Goal: Check status: Check status

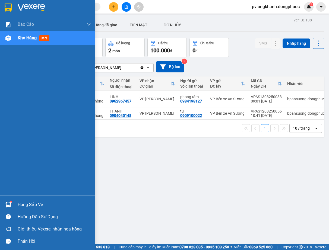
click at [15, 206] on div "Hàng sắp về" at bounding box center [47, 204] width 95 height 12
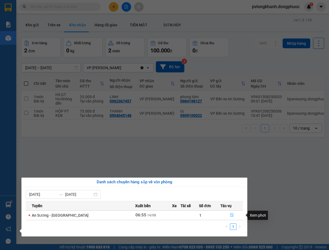
click at [232, 214] on icon "file-done" at bounding box center [232, 215] width 4 height 4
click at [232, 214] on main "ver 1.8.138 Kho gửi Trên xe Kho nhận Hàng đã giao TIỀN MẶT ĐƠN HỦY Đơn hàng 2…" at bounding box center [164, 122] width 329 height 244
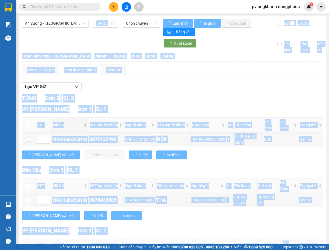
type input "[DATE]"
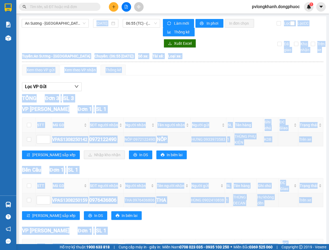
click at [143, 98] on div "TỔNG Đơn 3 | SL 3" at bounding box center [172, 98] width 301 height 8
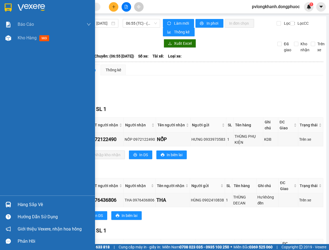
click at [25, 204] on div "Hàng sắp về" at bounding box center [54, 205] width 73 height 8
click at [25, 204] on body "Kết quả tìm kiếm ( 0 ) Bộ lọc No Data pvlongkhanh.dongphuoc 1 Báo cáo Mẫu 1: Bá…" at bounding box center [164, 125] width 329 height 250
click at [25, 204] on div "Báo cáo Mẫu 1: Báo cáo dòng tiền Mẫu 1: Báo cáo dòng tiền theo nhân viên Mẫu 1:…" at bounding box center [47, 125] width 95 height 250
click at [38, 207] on div "Hàng sắp về" at bounding box center [54, 205] width 73 height 8
click at [38, 207] on div "Báo cáo Mẫu 1: Báo cáo dòng tiền Mẫu 1: Báo cáo dòng tiền theo nhân viên Mẫu 1:…" at bounding box center [47, 125] width 95 height 250
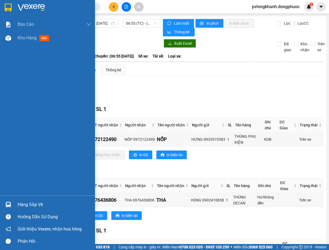
click at [38, 207] on div "Hàng sắp về" at bounding box center [54, 205] width 73 height 8
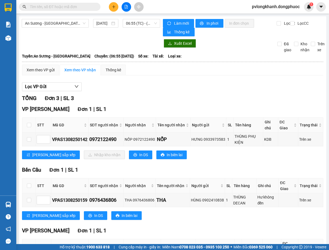
click at [204, 82] on section "Kết quả tìm kiếm ( 0 ) Bộ lọc No Data pvlongkhanh.dongphuoc 1 Báo cáo Mẫu 1: Bá…" at bounding box center [164, 125] width 329 height 250
click at [204, 82] on div "Lọc VP Gửi" at bounding box center [172, 86] width 301 height 9
click at [176, 23] on span "Làm mới" at bounding box center [182, 23] width 16 height 6
